Goal: Information Seeking & Learning: Learn about a topic

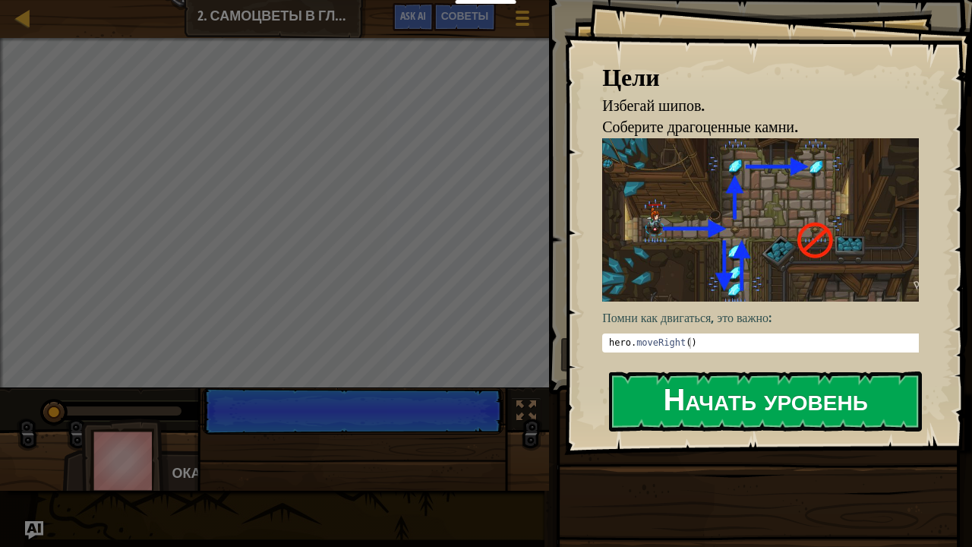
click at [669, 419] on button "Начать уровень" at bounding box center [765, 401] width 313 height 60
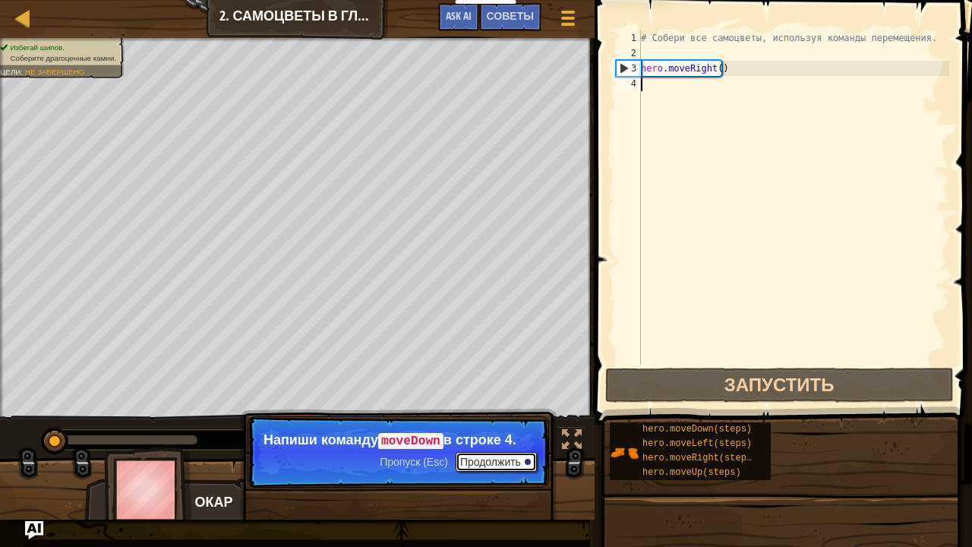
click at [512, 460] on button "Продолжить" at bounding box center [496, 462] width 81 height 20
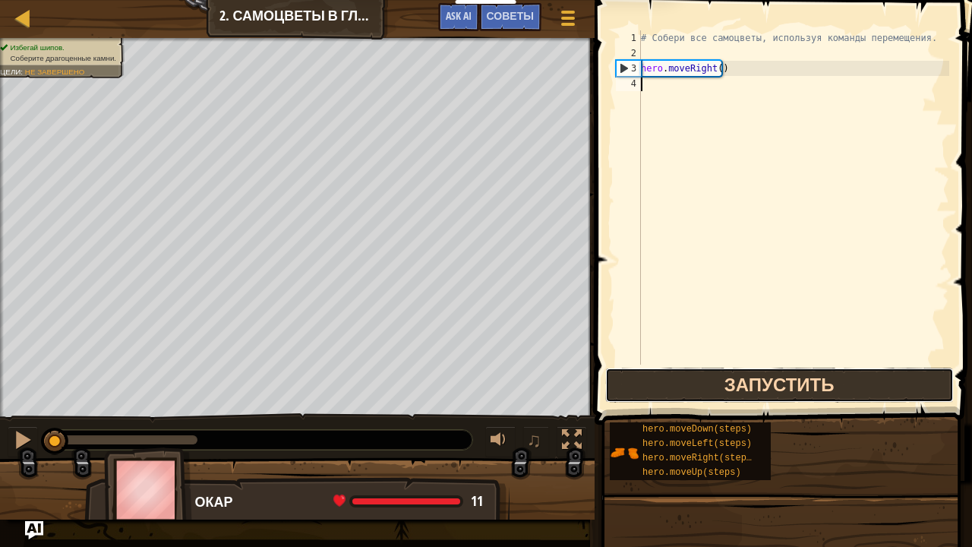
click at [634, 390] on button "Запустить" at bounding box center [779, 385] width 349 height 35
click at [711, 374] on button "Запустить" at bounding box center [779, 385] width 349 height 35
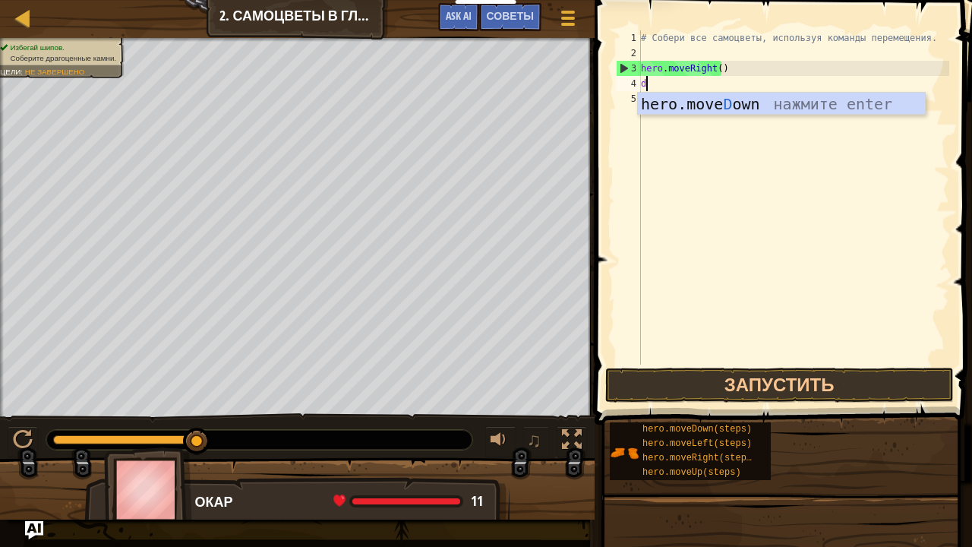
scroll to position [7, 0]
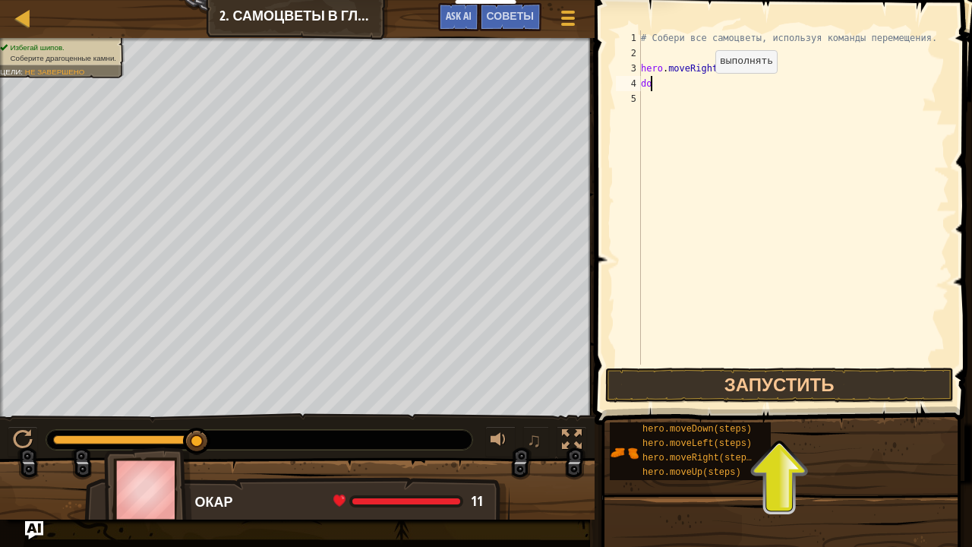
click at [703, 88] on div "# Собери все самоцветы, используя команды перемещения. hero . moveRight ( ) do" at bounding box center [793, 212] width 311 height 365
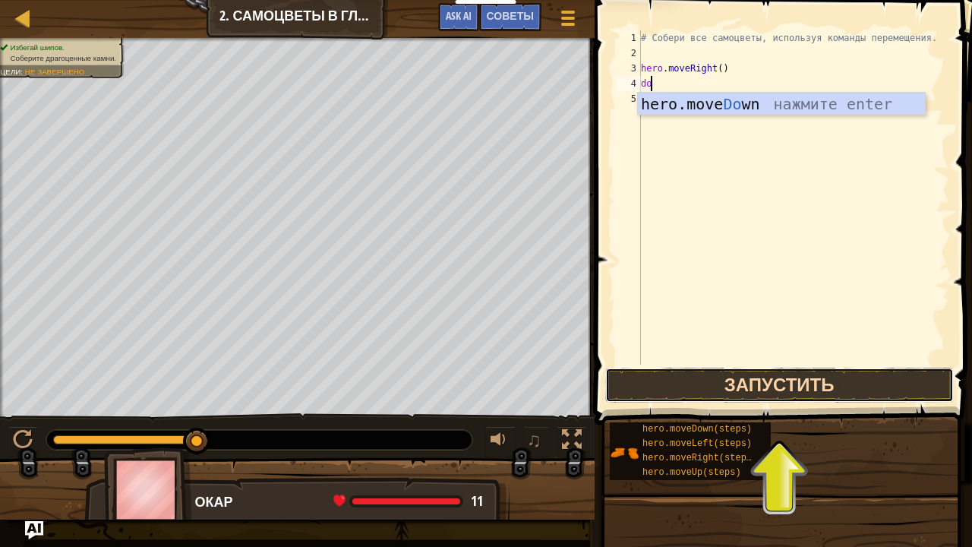
click at [725, 393] on button "Запустить" at bounding box center [779, 385] width 349 height 35
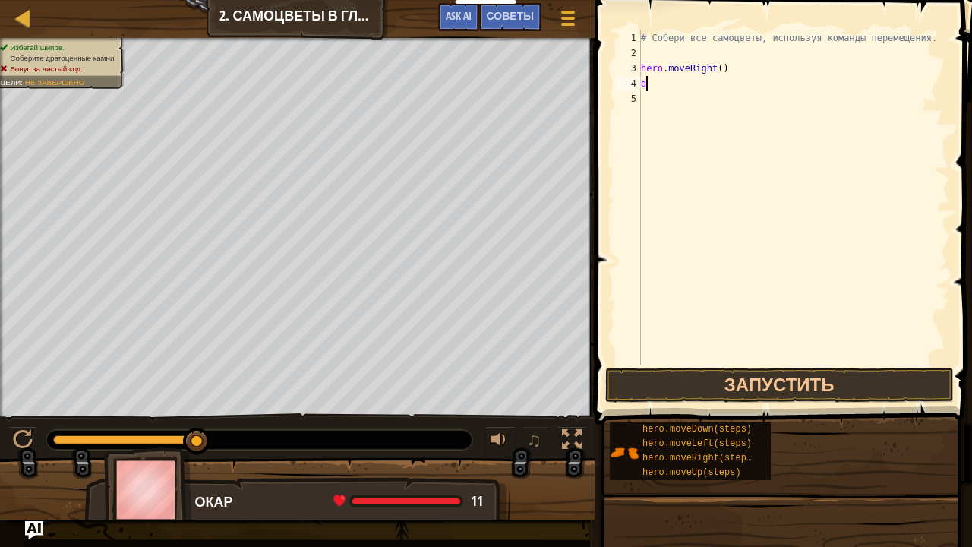
type textarea "do"
click at [720, 373] on button "Запустить" at bounding box center [779, 385] width 349 height 35
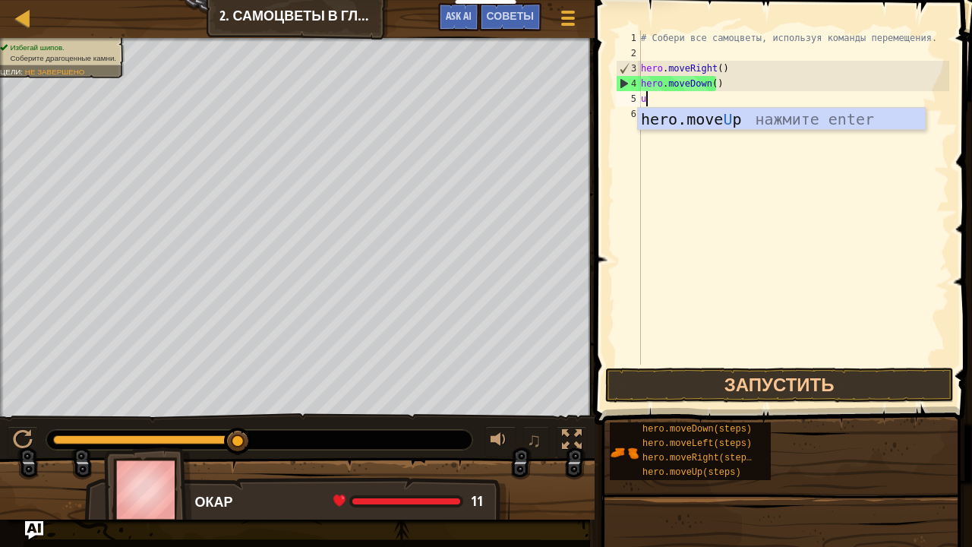
type textarea "up"
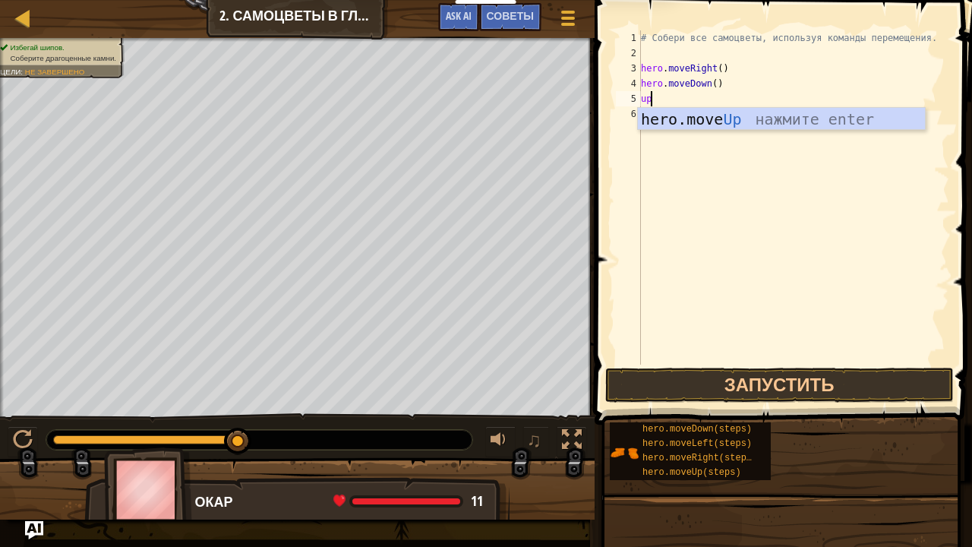
click at [649, 131] on div "# Собери все самоцветы, используя команды перемещения. hero . moveRight ( ) her…" at bounding box center [793, 212] width 311 height 365
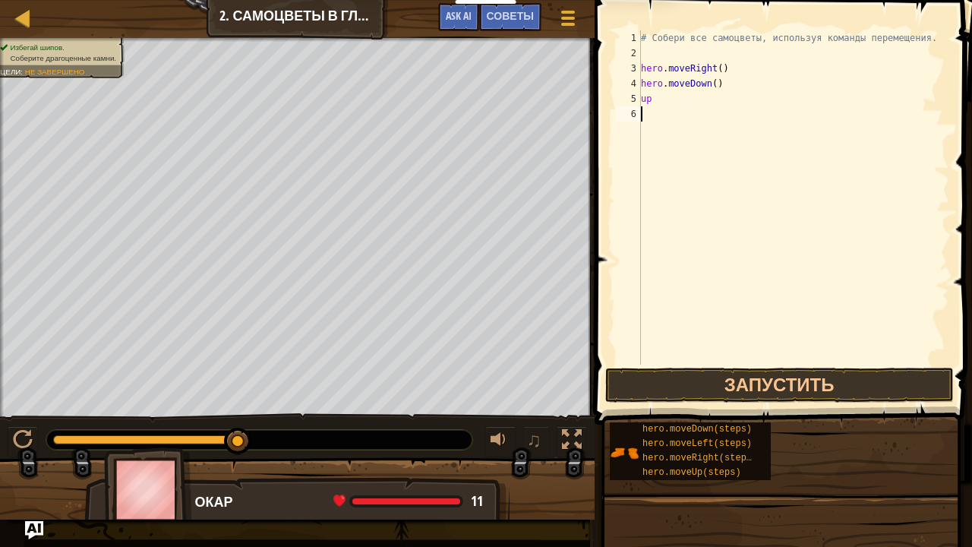
click at [659, 100] on div "# Собери все самоцветы, используя команды перемещения. hero . moveRight ( ) her…" at bounding box center [793, 212] width 311 height 365
type textarea "up"
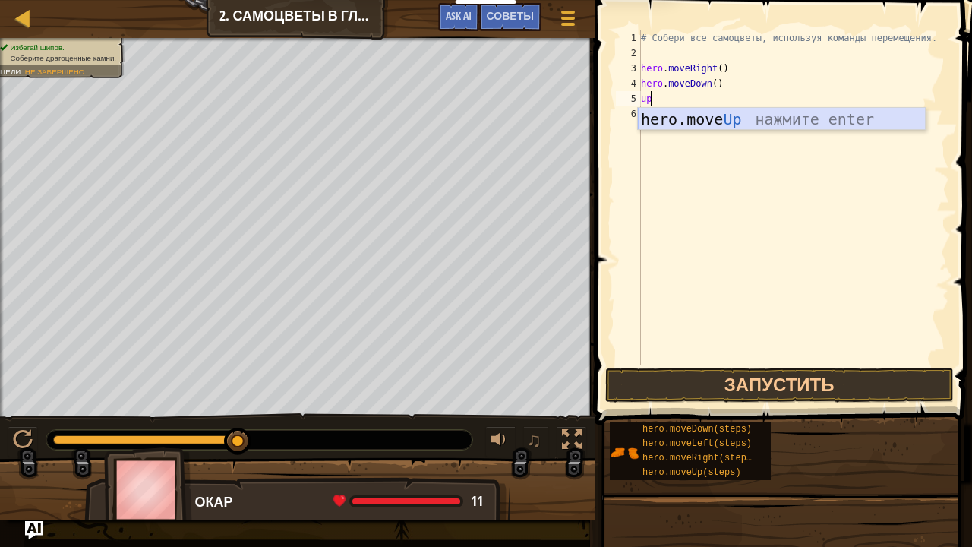
click at [681, 118] on div "hero.move Up нажмите enter" at bounding box center [782, 142] width 288 height 68
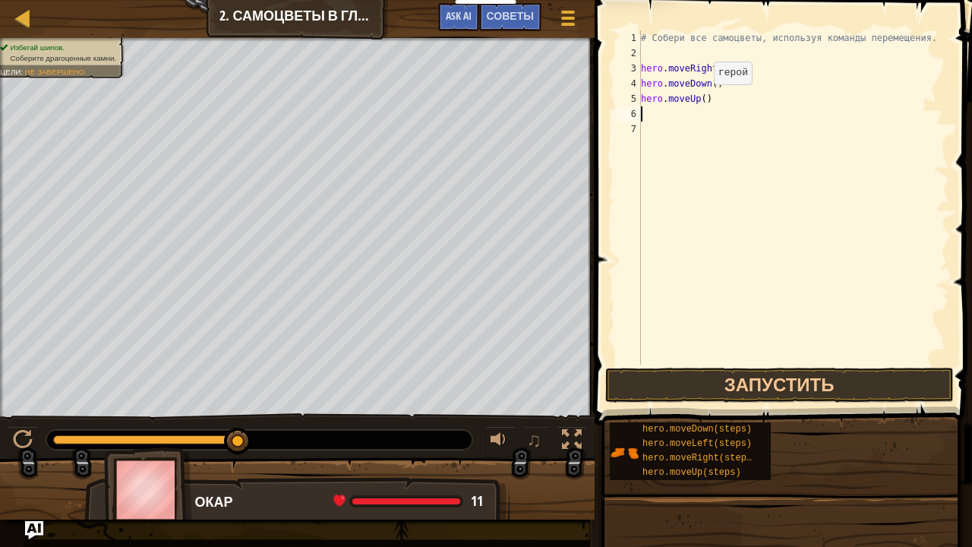
click at [701, 100] on div "# Собери все самоцветы, используя команды перемещения. hero . moveRight ( ) her…" at bounding box center [793, 212] width 311 height 365
click at [695, 97] on div "# Собери все самоцветы, используя команды перемещения. hero . moveRight ( ) her…" at bounding box center [793, 212] width 311 height 365
type textarea "hero.moveRight()"
type textarea "hero.moveUp()"
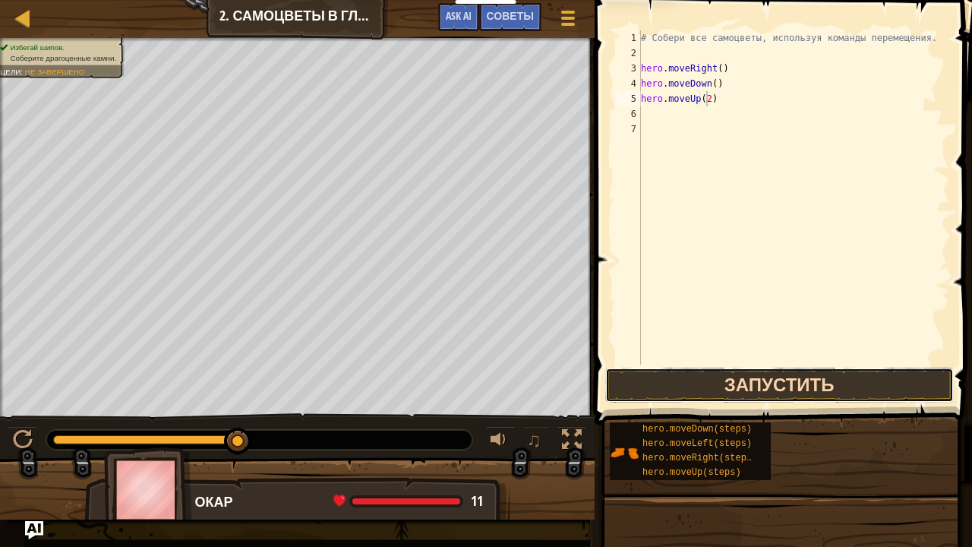
click at [711, 371] on button "Запустить" at bounding box center [779, 385] width 349 height 35
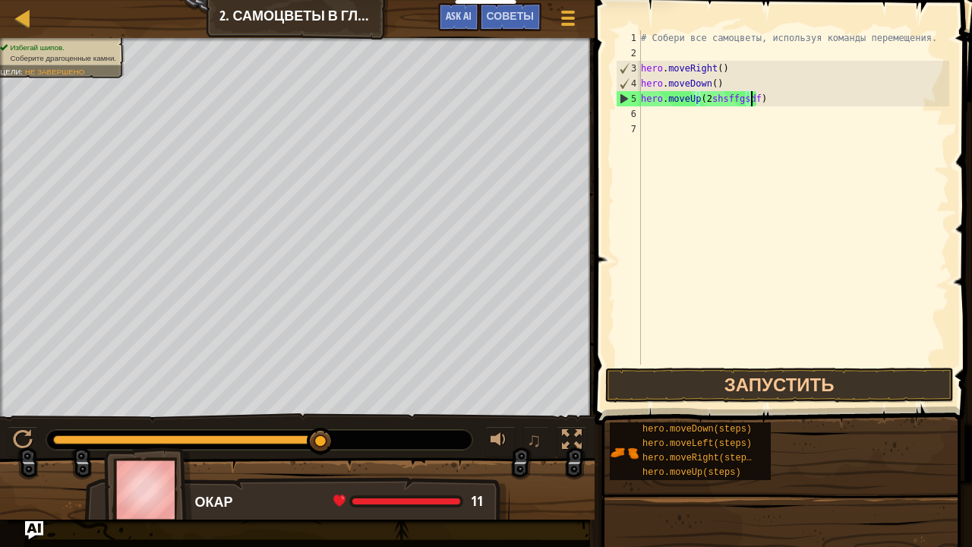
type textarea "hero.moveUp(2shsffgsdfgfd)"
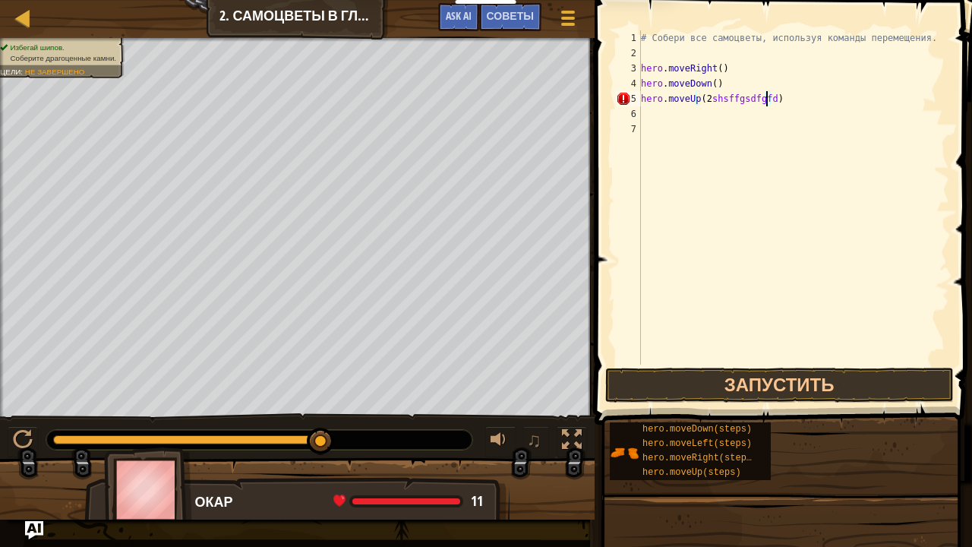
click at [722, 157] on div "# Собери все самоцветы, используя команды перемещения. hero . moveRight ( ) her…" at bounding box center [793, 212] width 311 height 365
click at [764, 100] on div "# Собери все самоцветы, используя команды перемещения. hero . moveRight ( ) her…" at bounding box center [793, 212] width 311 height 365
type textarea "hero.moveUp(2)"
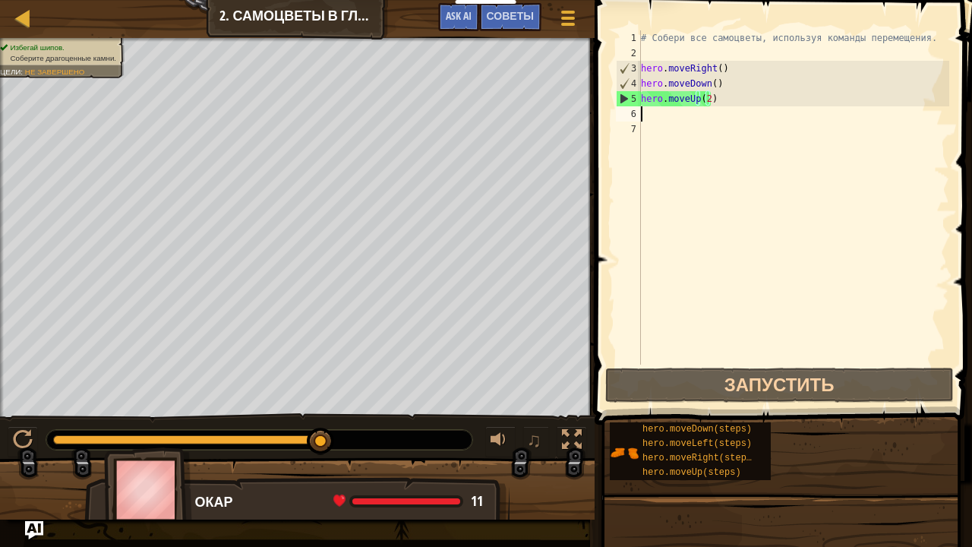
click at [697, 111] on div "# Собери все самоцветы, используя команды перемещения. hero . moveRight ( ) her…" at bounding box center [793, 212] width 311 height 365
click at [703, 100] on div "# Собери все самоцветы, используя команды перемещения. hero . moveRight ( ) her…" at bounding box center [793, 212] width 311 height 365
type textarea "hero.moveUp(2)"
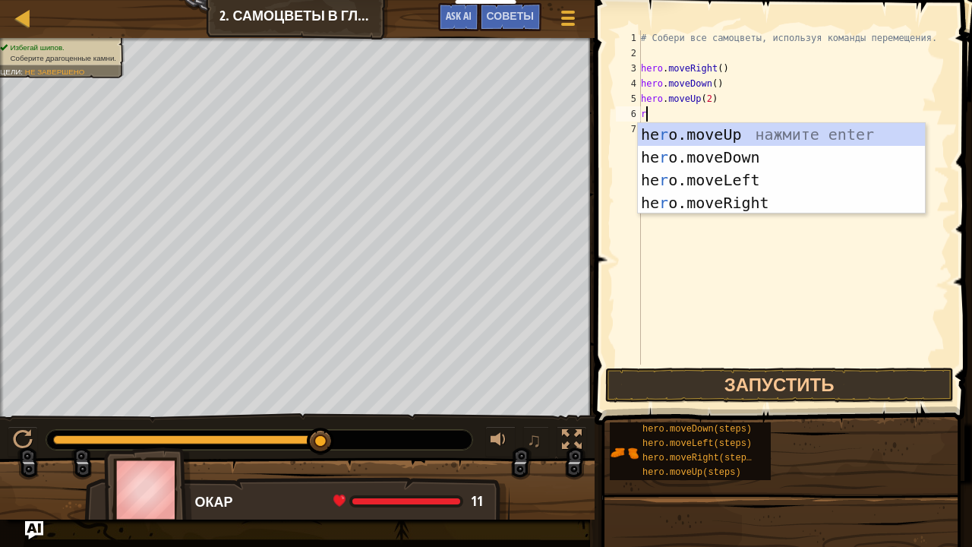
type textarea "ri"
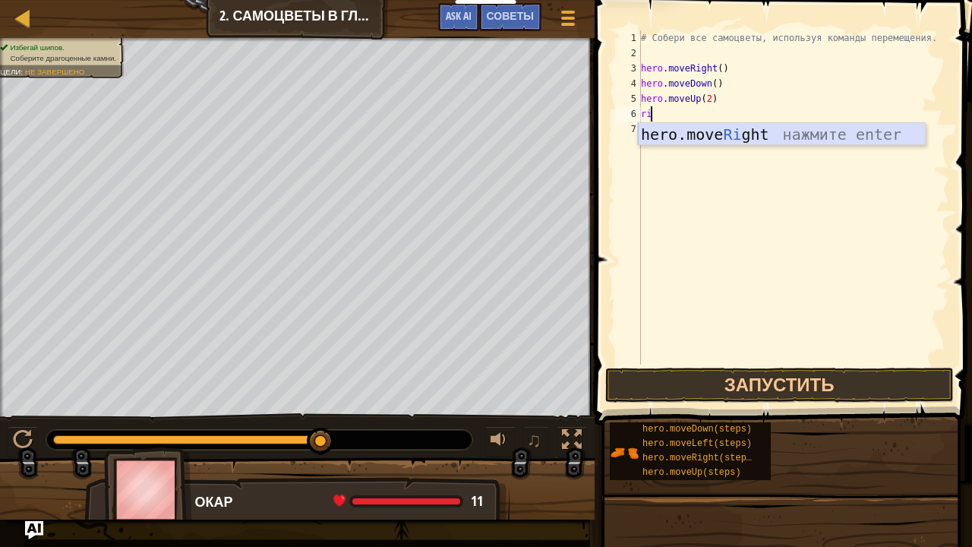
click at [690, 142] on div "hero.move Ri ght нажмите enter" at bounding box center [782, 157] width 288 height 68
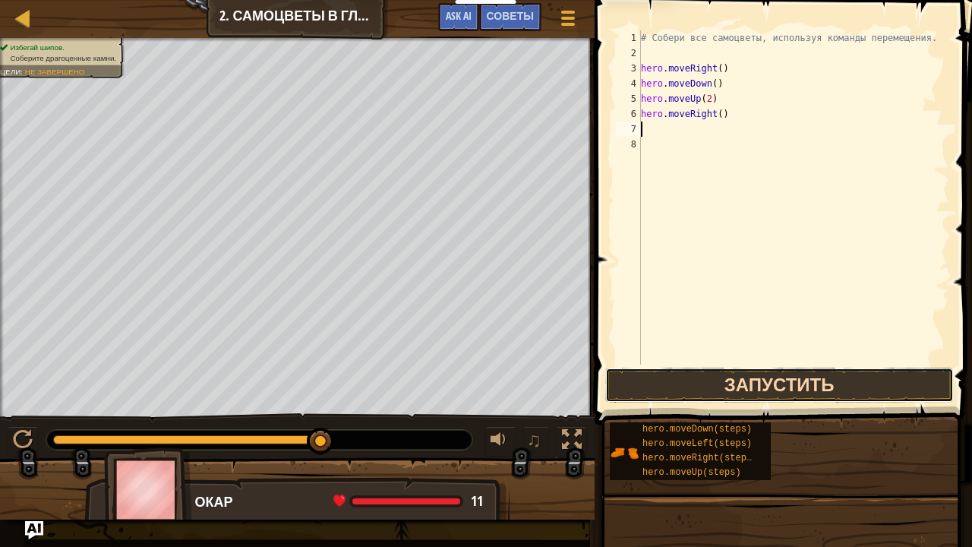
click at [740, 380] on button "Запустить" at bounding box center [779, 385] width 349 height 35
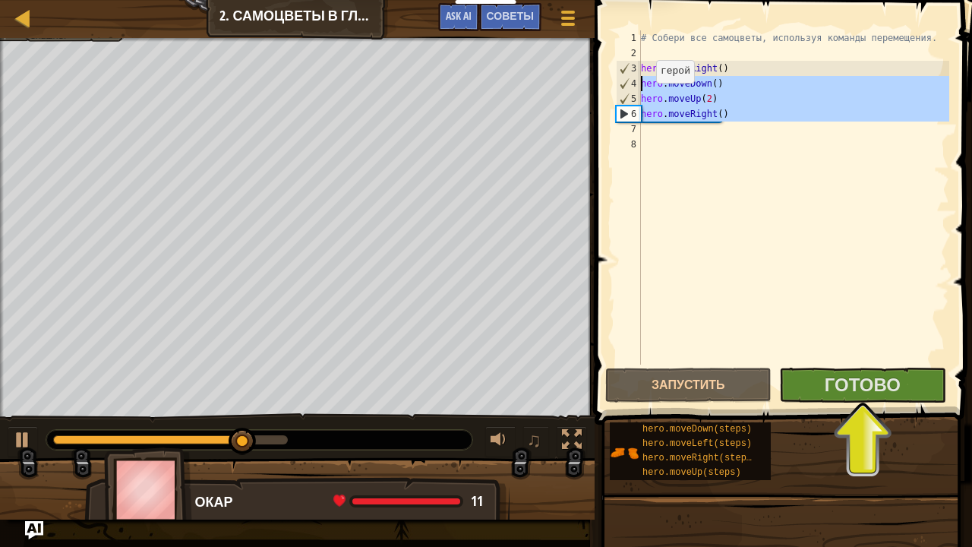
drag, startPoint x: 745, startPoint y: 122, endPoint x: 631, endPoint y: 84, distance: 120.3
click at [631, 84] on div "1 2 3 4 5 6 7 8 # [PERSON_NAME] все самоцветы, используя команды перемещения. h…" at bounding box center [781, 197] width 337 height 334
type textarea "hero.moveDown() hero.moveUp(2)"
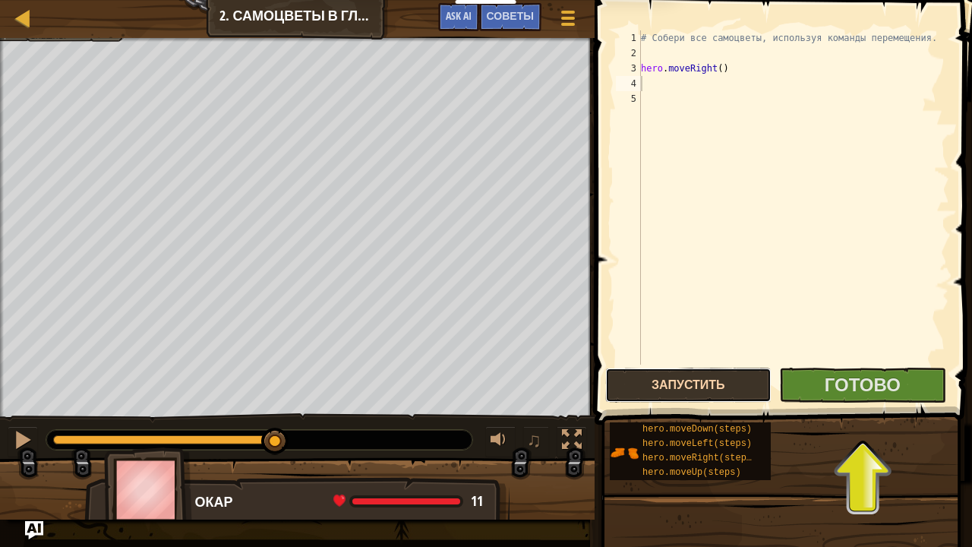
click at [697, 376] on button "Запустить" at bounding box center [688, 385] width 166 height 35
